Goal: Browse casually: Explore the website without a specific task or goal

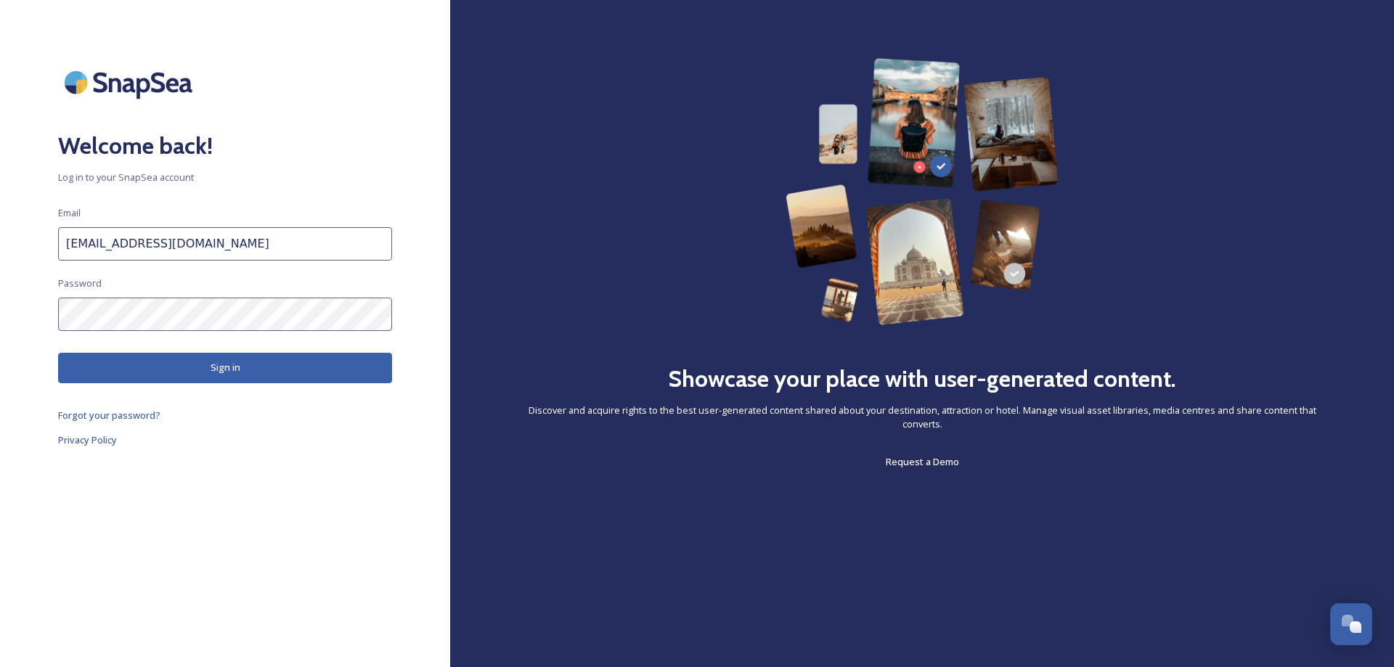
scroll to position [5211, 0]
click at [186, 358] on button "Sign in" at bounding box center [225, 368] width 334 height 30
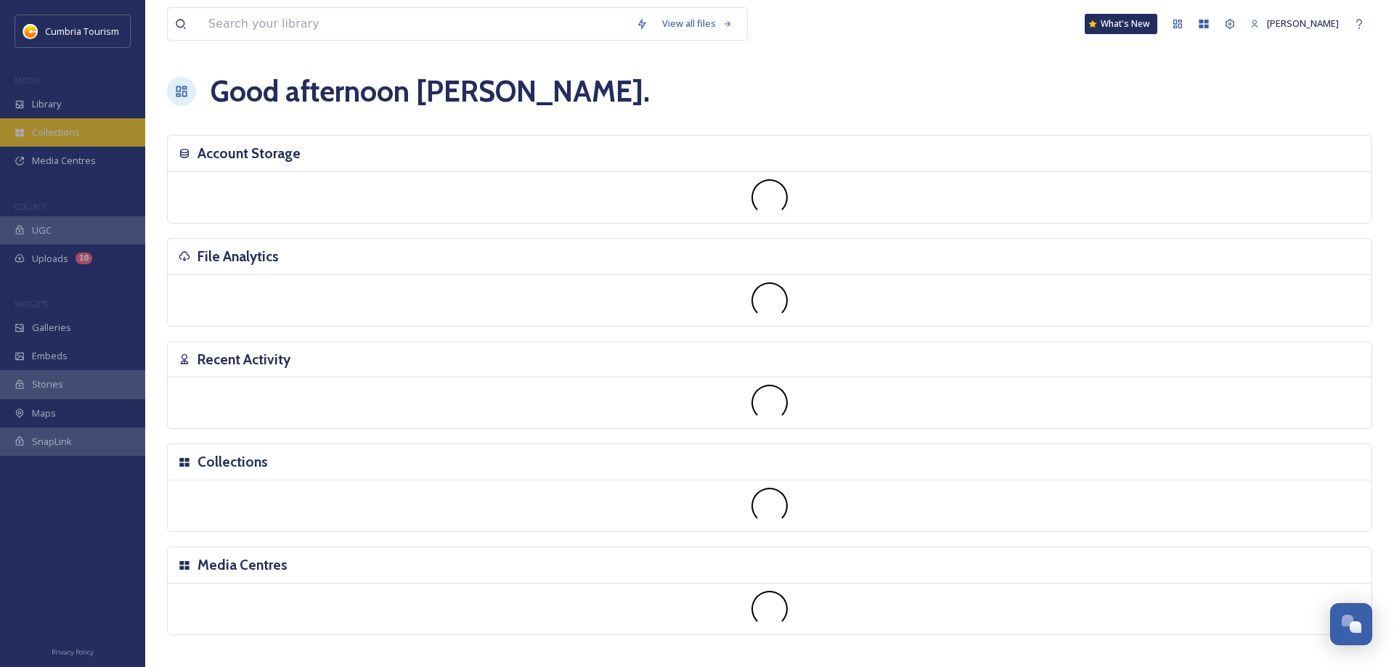
click at [52, 133] on span "Collections" at bounding box center [56, 133] width 48 height 14
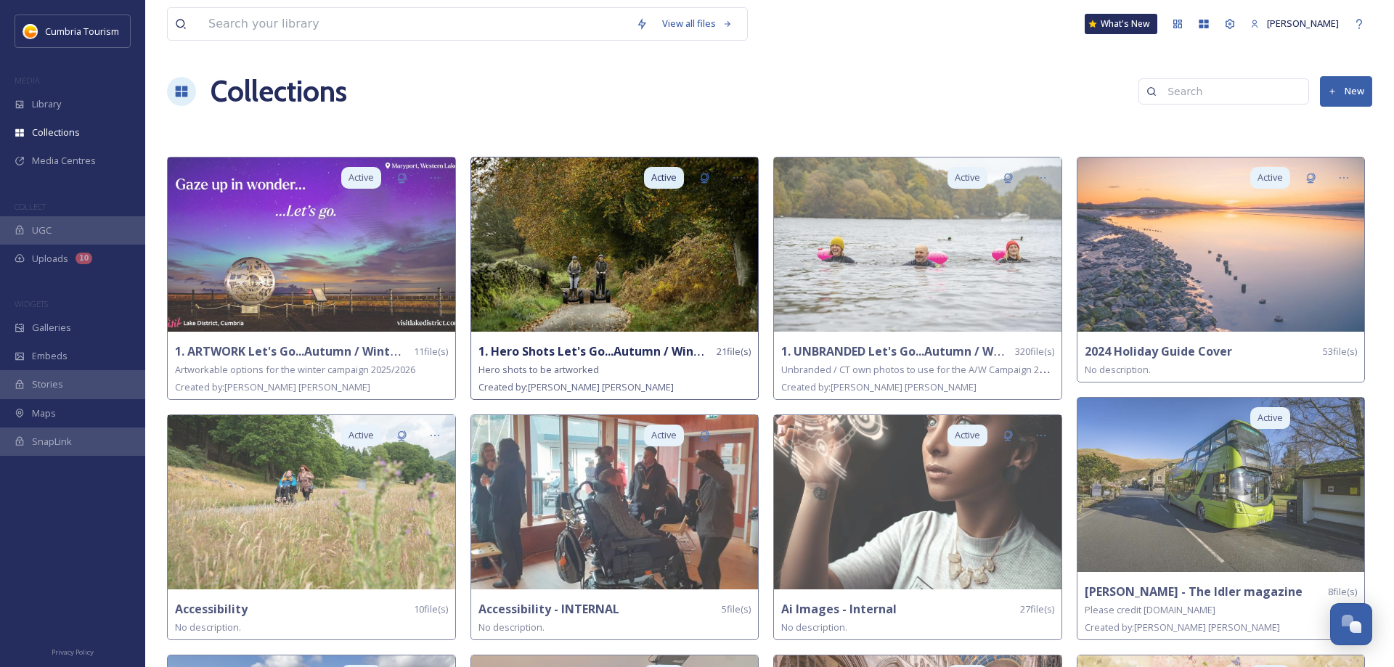
click at [581, 351] on strong "1. Hero Shots Let's Go...Autumn / Winter 2025" at bounding box center [609, 351] width 262 height 16
click at [576, 353] on strong "1. Hero Shots Let's Go...Autumn / Winter 2025" at bounding box center [609, 351] width 262 height 16
click at [577, 277] on img at bounding box center [615, 245] width 288 height 174
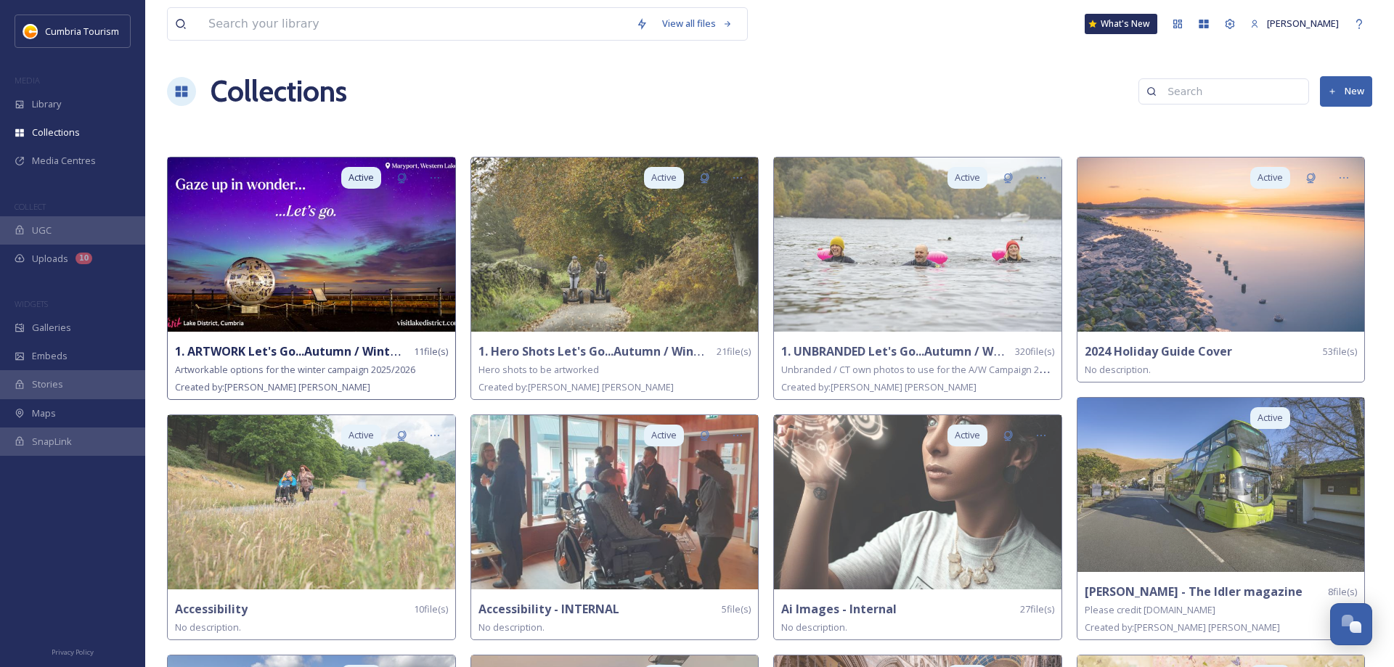
click at [359, 288] on img at bounding box center [312, 245] width 288 height 174
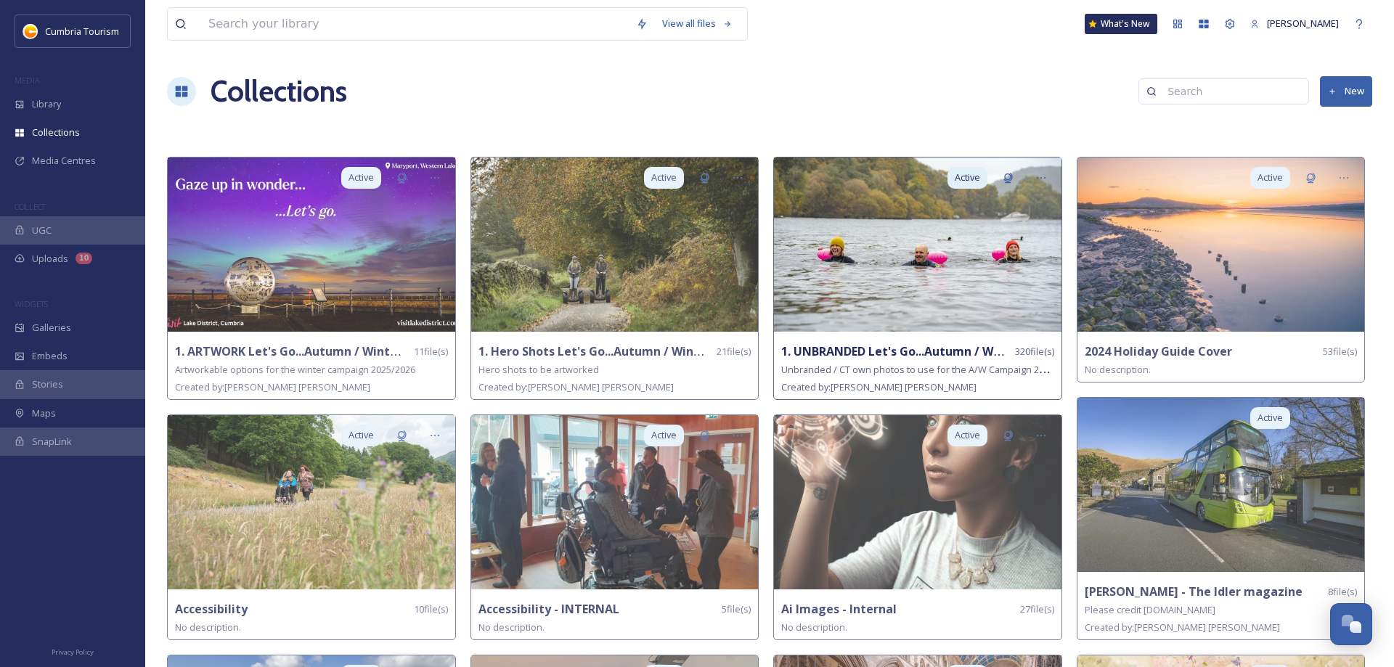
click at [950, 258] on img at bounding box center [918, 245] width 288 height 174
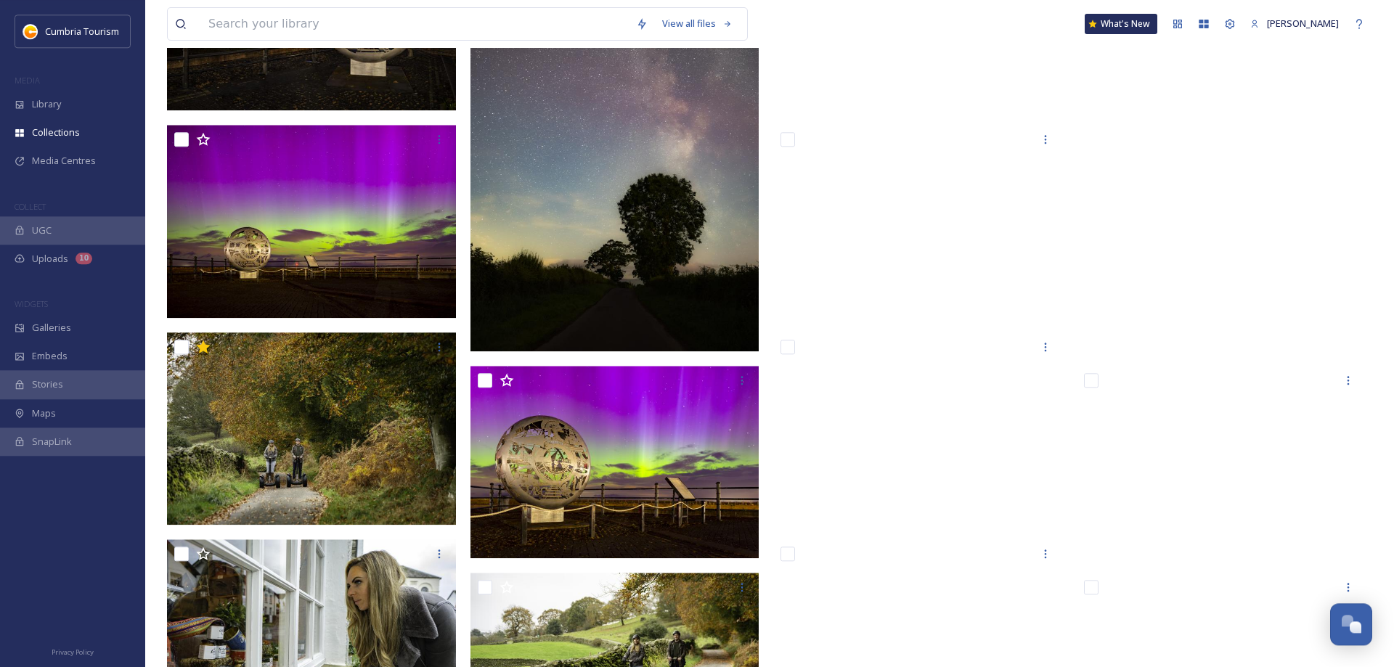
scroll to position [444, 0]
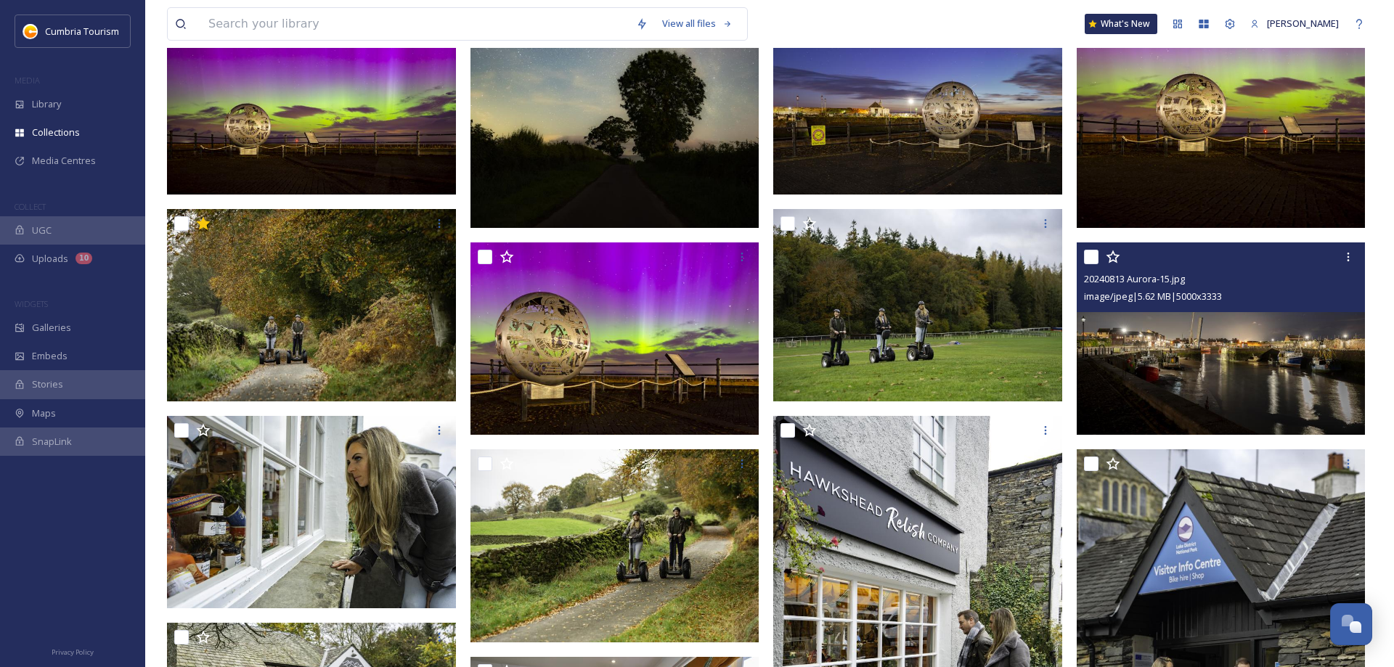
click at [1296, 386] on img at bounding box center [1221, 339] width 289 height 193
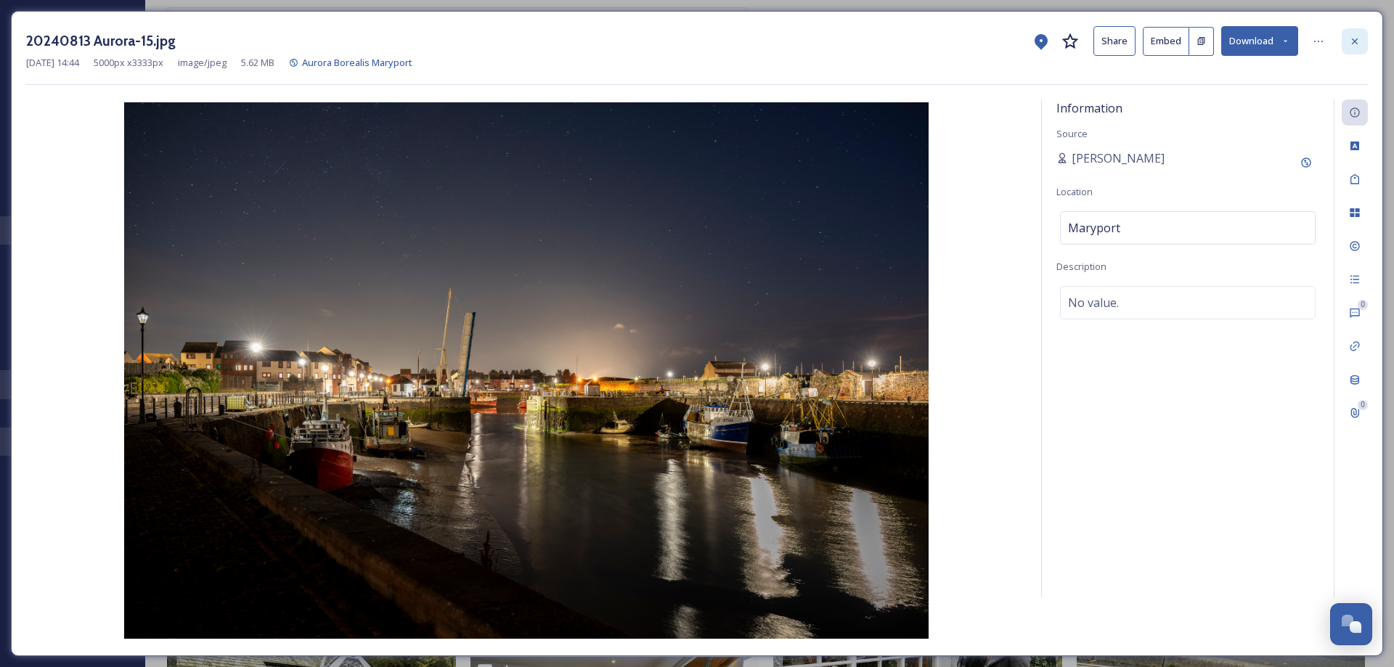
click at [1361, 43] on div at bounding box center [1355, 41] width 26 height 26
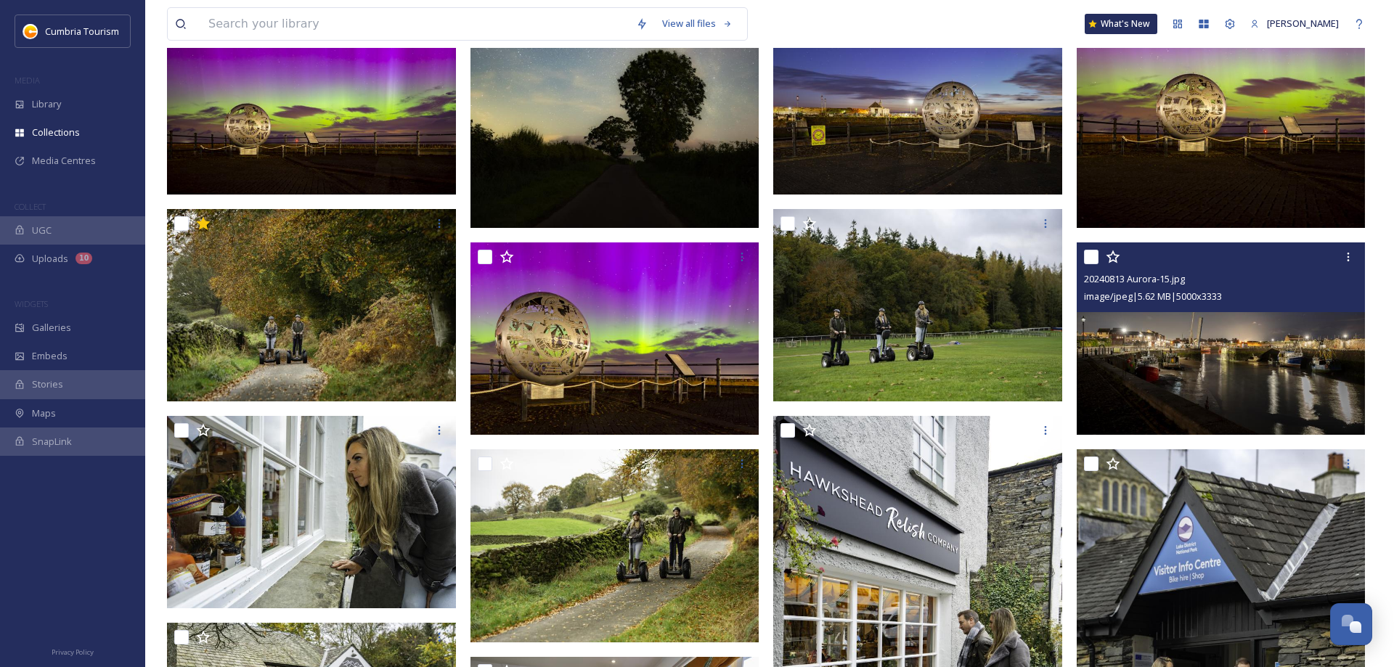
click at [1249, 356] on img at bounding box center [1221, 339] width 289 height 193
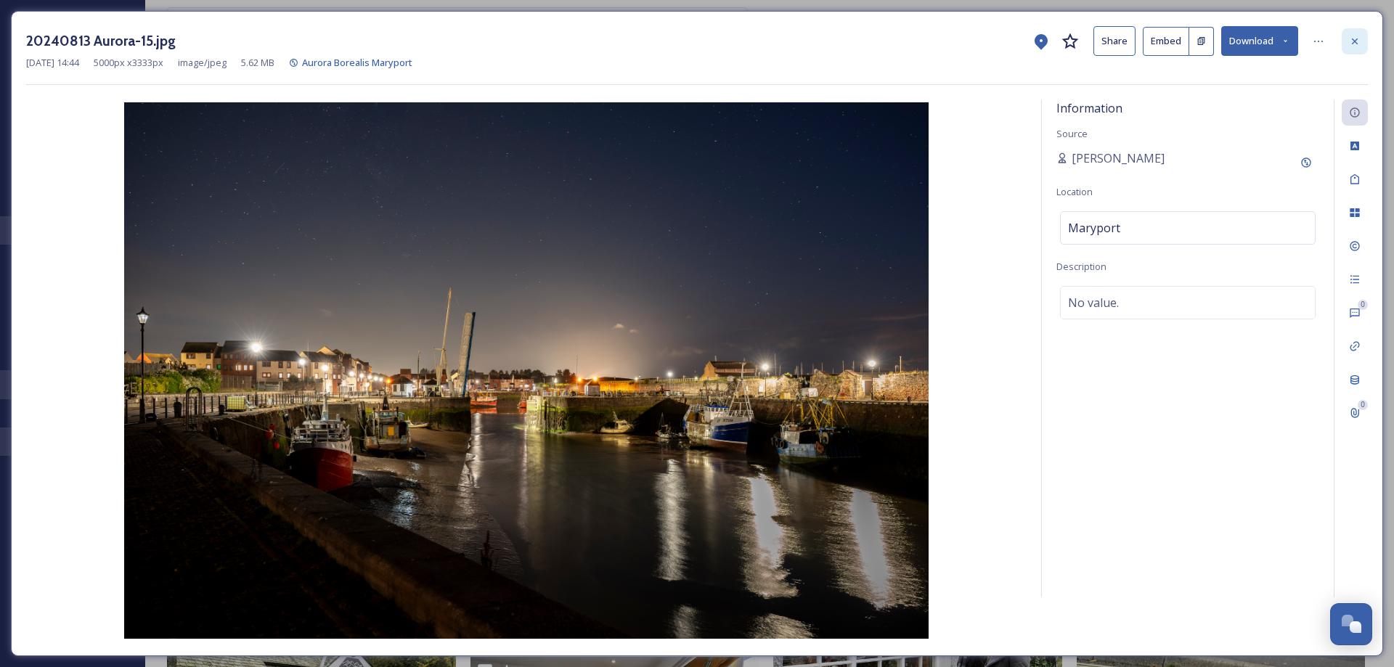
click at [1364, 40] on div at bounding box center [1355, 41] width 26 height 26
